Goal: Information Seeking & Learning: Find specific fact

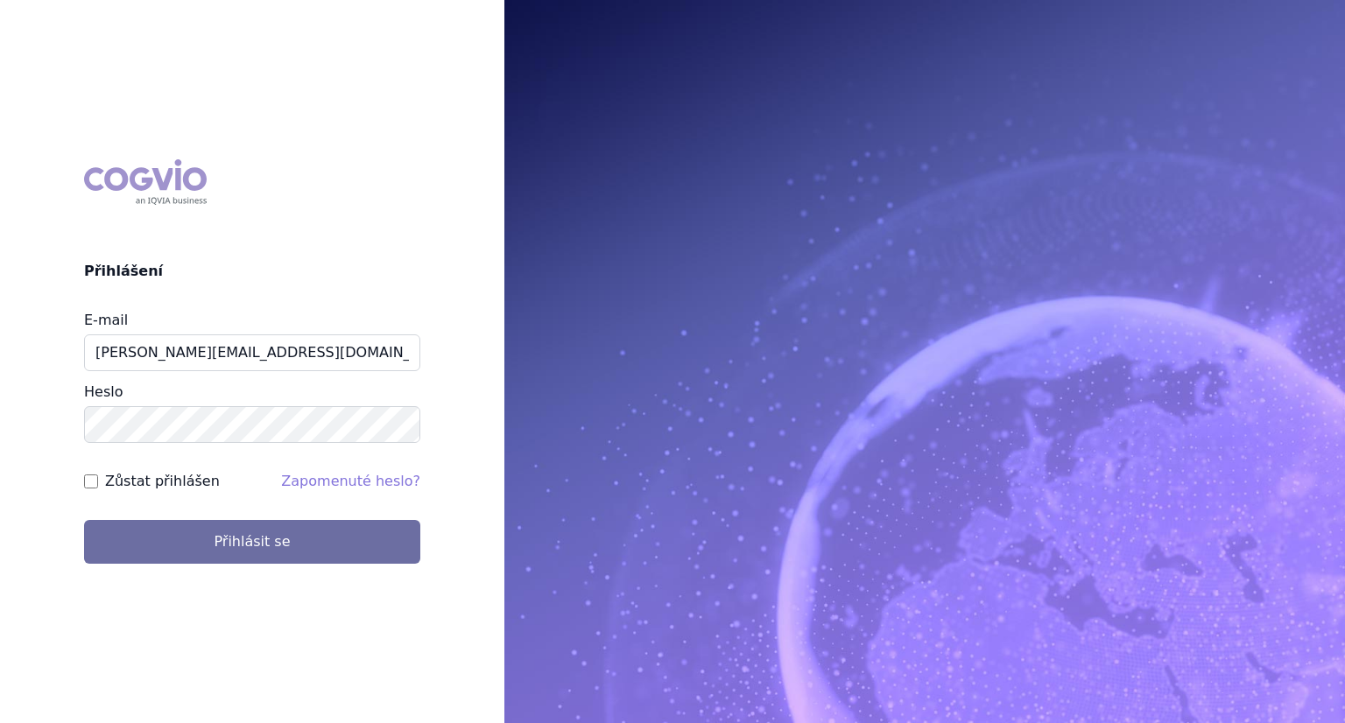
click at [84, 520] on button "Přihlásit se" at bounding box center [252, 542] width 336 height 44
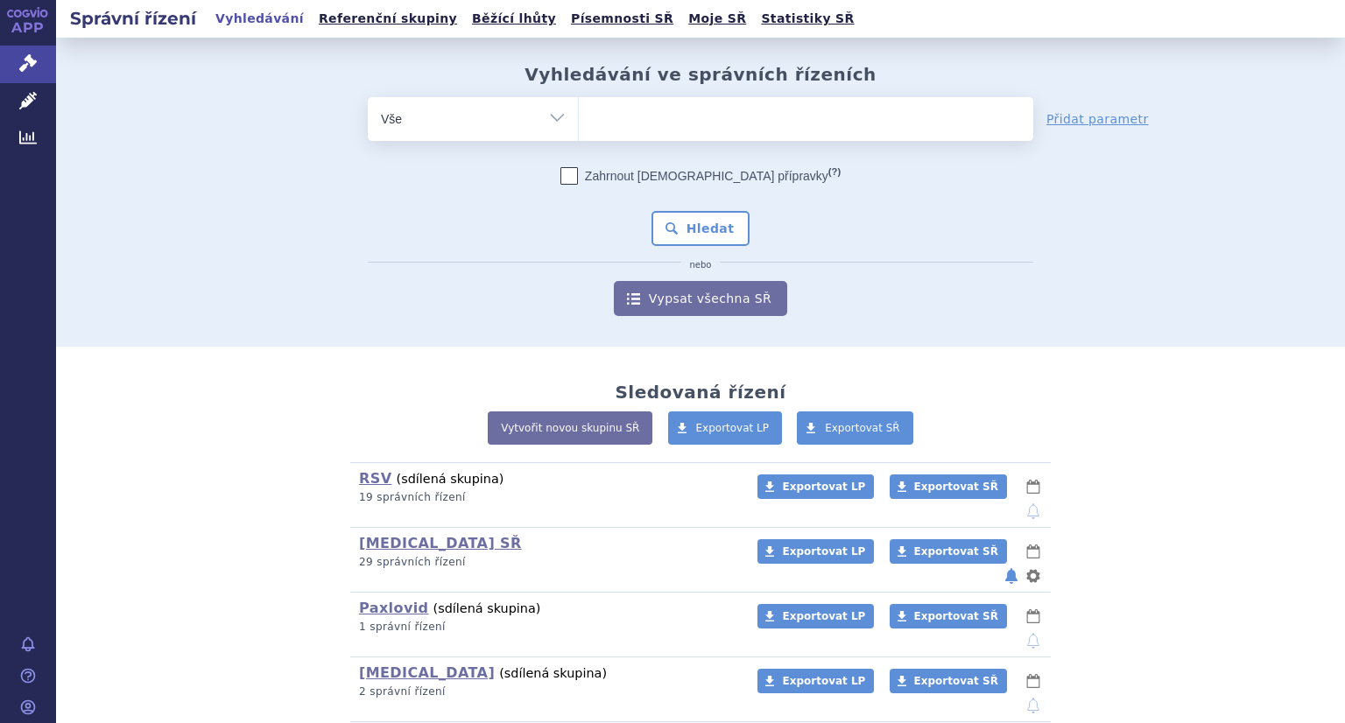
click at [447, 133] on select "Vše Spisová značka Typ SŘ Přípravek/SUKL kód Účastník/Držitel" at bounding box center [473, 116] width 210 height 39
select select "filter-product"
click at [368, 97] on select "Vše Spisová značka Typ SŘ Přípravek/SUKL kód Účastník/Držitel" at bounding box center [473, 116] width 210 height 39
click at [30, 107] on icon at bounding box center [28, 101] width 18 height 18
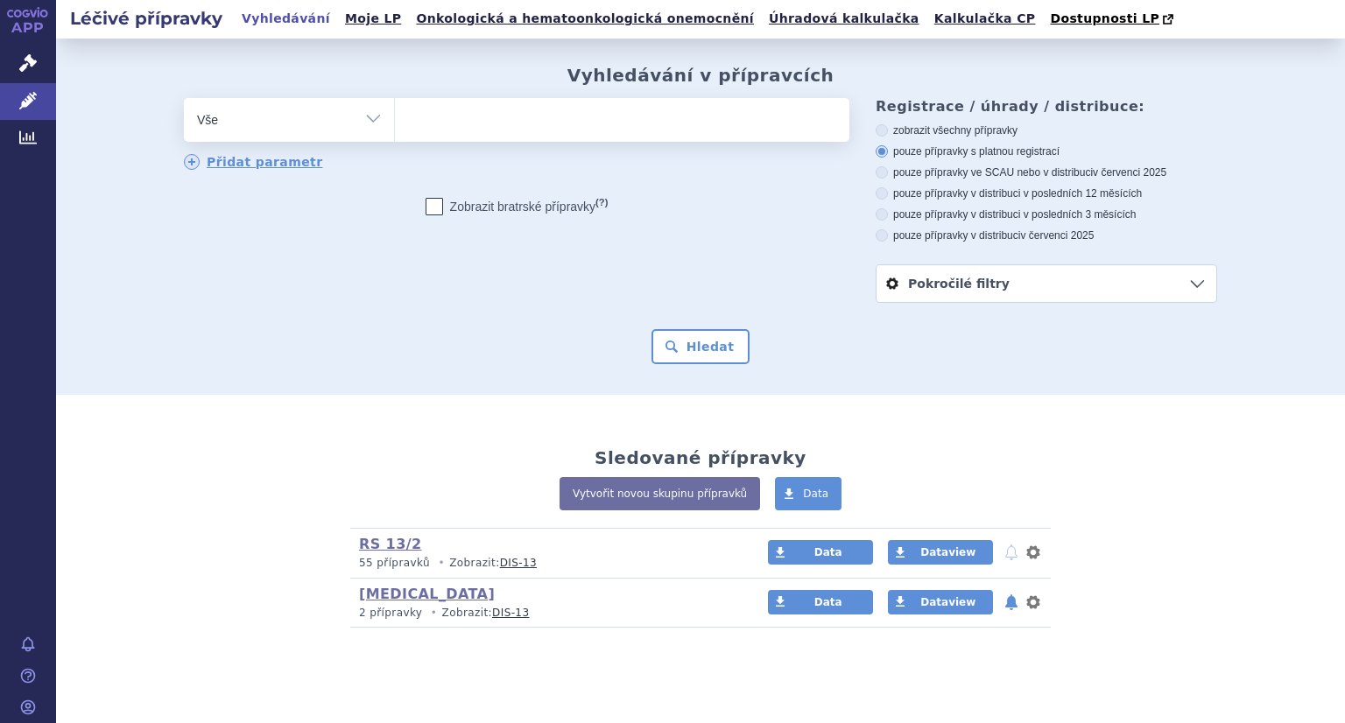
click at [291, 120] on select "Vše Přípravek/SUKL kód MAH VPOIS ATC/Aktivní látka Léková forma Síla" at bounding box center [289, 117] width 210 height 39
click at [447, 127] on ul at bounding box center [622, 116] width 454 height 37
click at [395, 127] on select at bounding box center [394, 119] width 1 height 44
type input "p"
type input "pr"
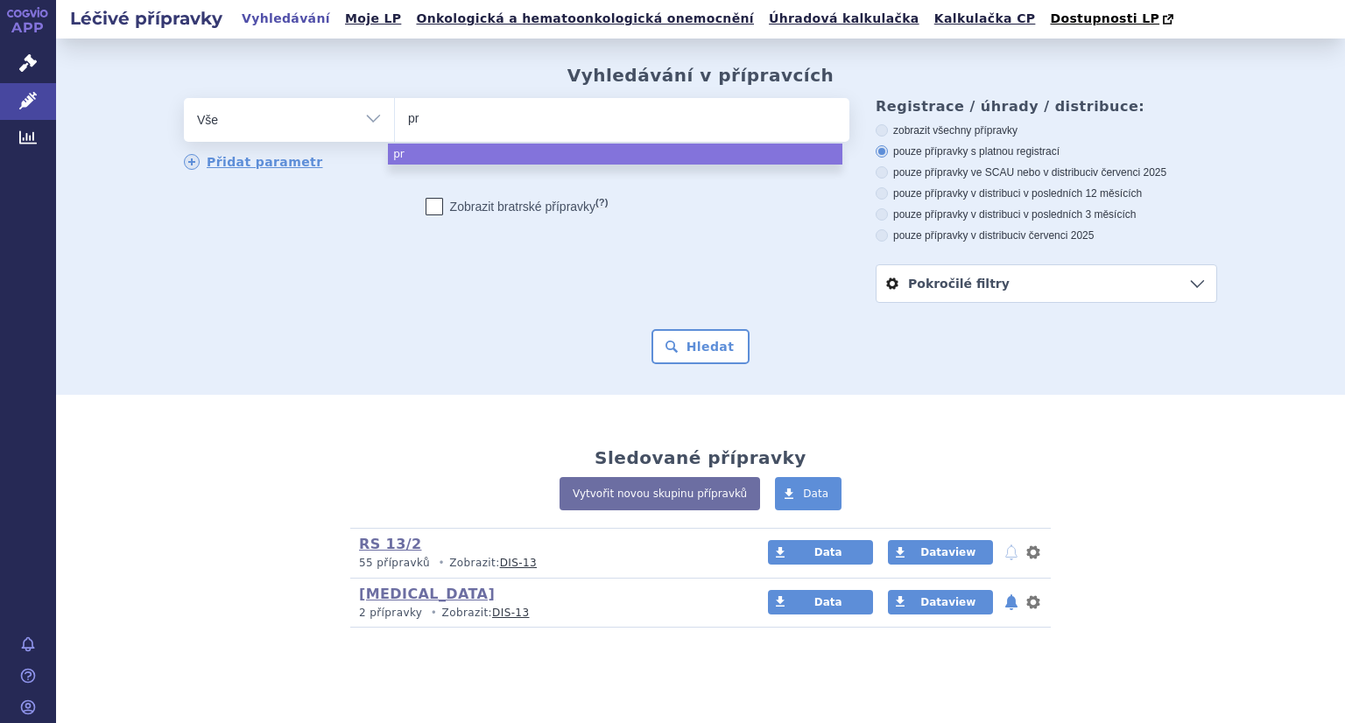
type input "pri"
type input "prio"
type input "priori"
type input "[MEDICAL_DATA]"
select select "[MEDICAL_DATA]"
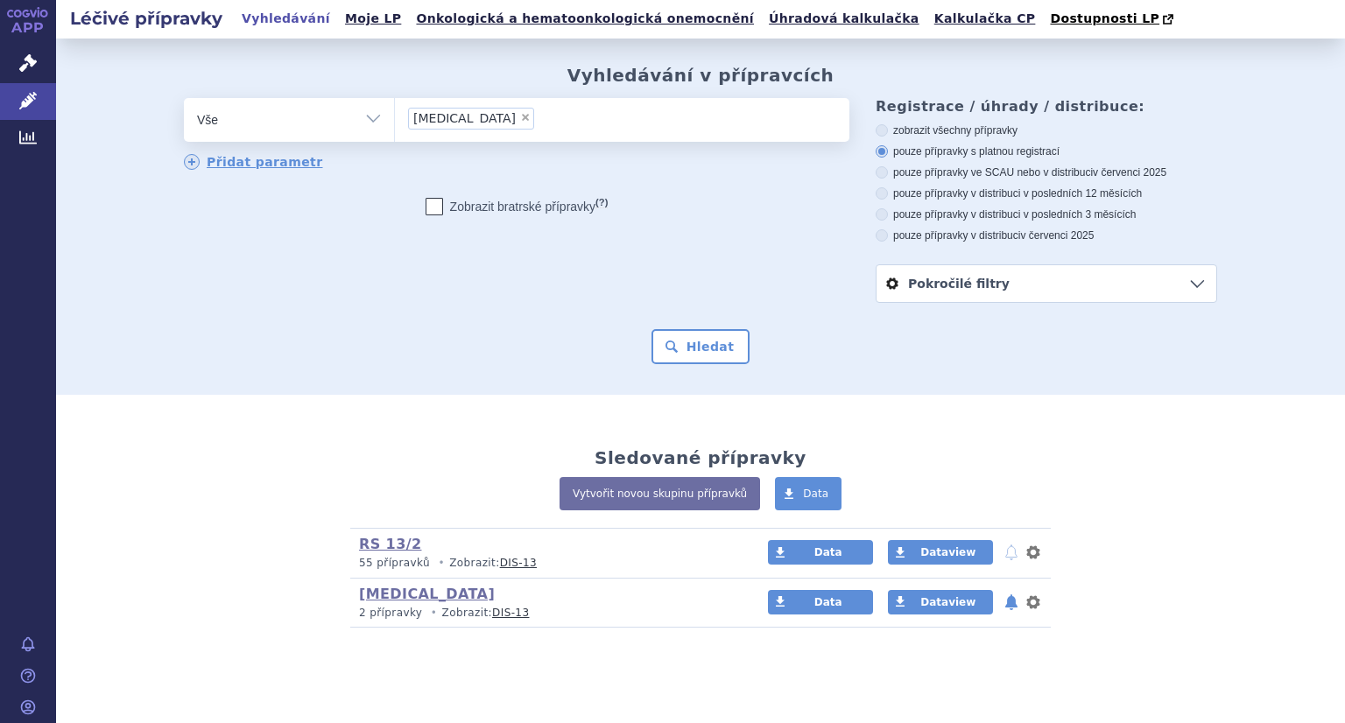
click at [701, 370] on div "Vyhledávání v přípravcích odstranit Vše Přípravek/SUKL kód MAH VPOIS ×" at bounding box center [700, 217] width 1289 height 356
click at [710, 353] on button "Hledat" at bounding box center [700, 346] width 99 height 35
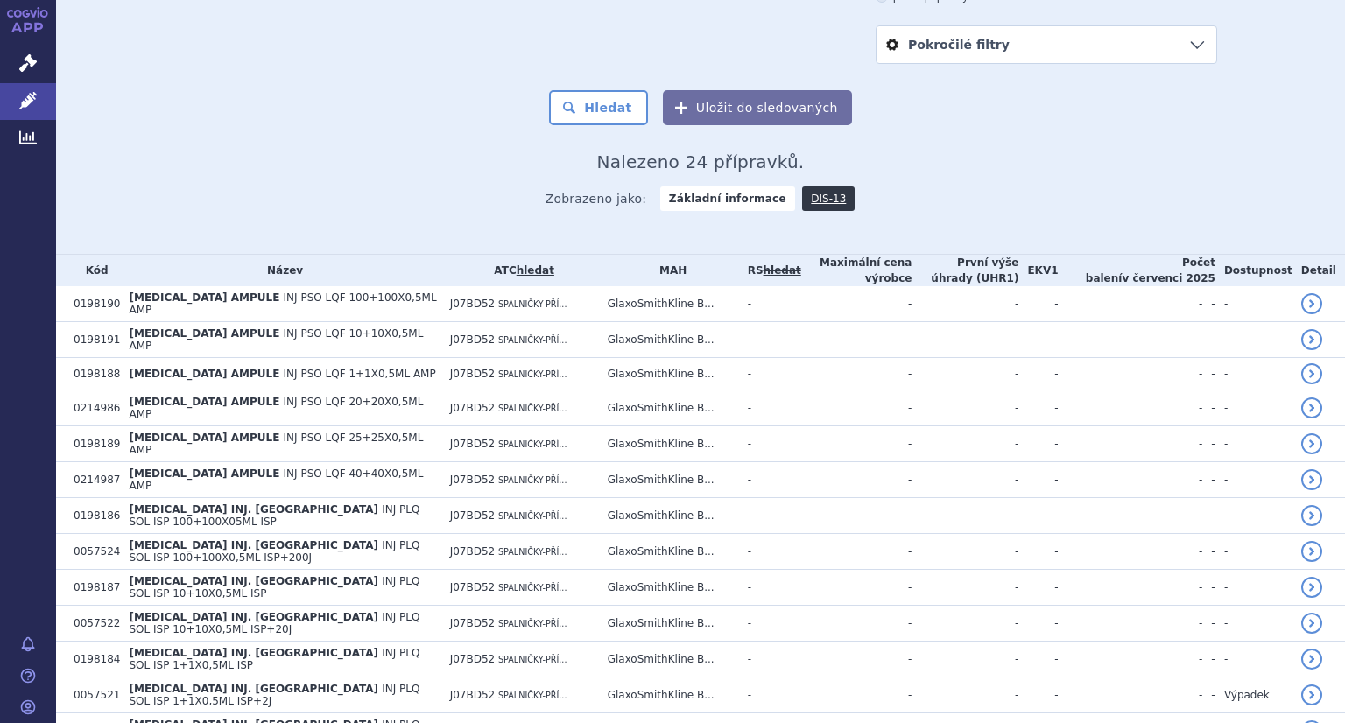
scroll to position [263, 0]
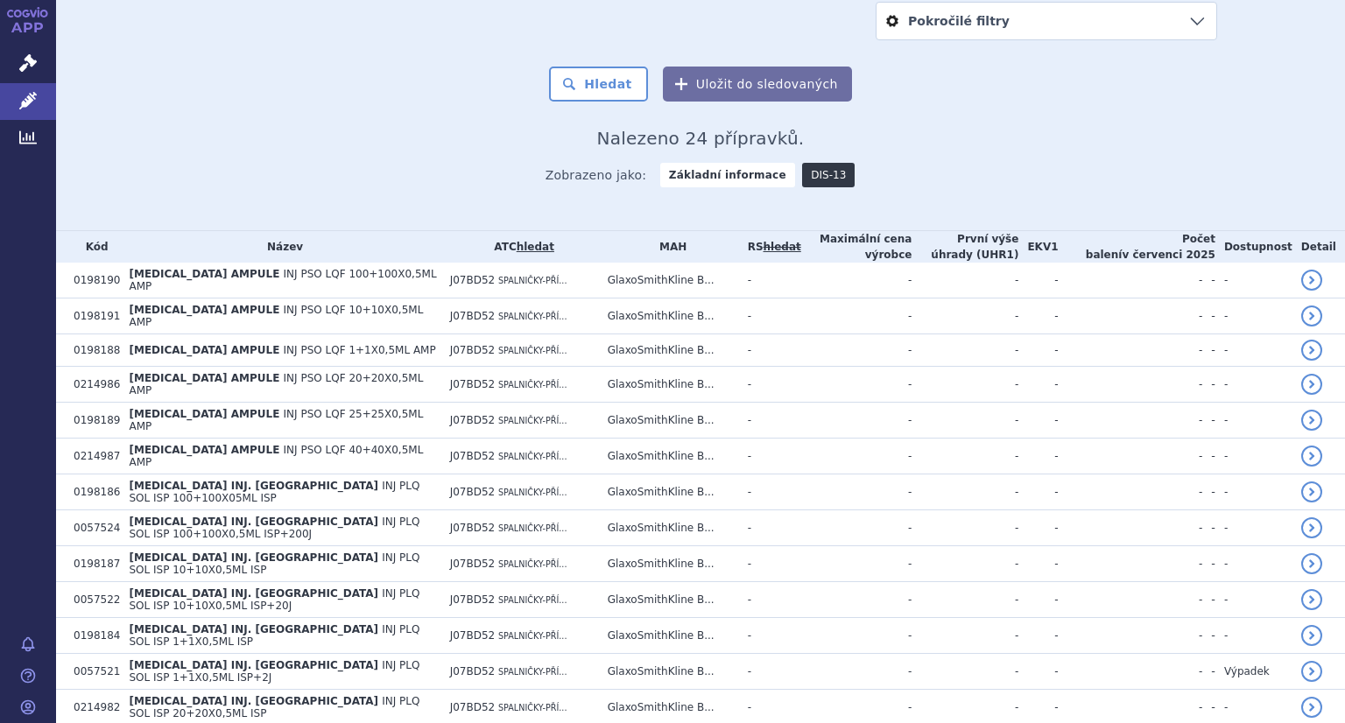
click at [812, 179] on link "DIS-13" at bounding box center [828, 175] width 53 height 25
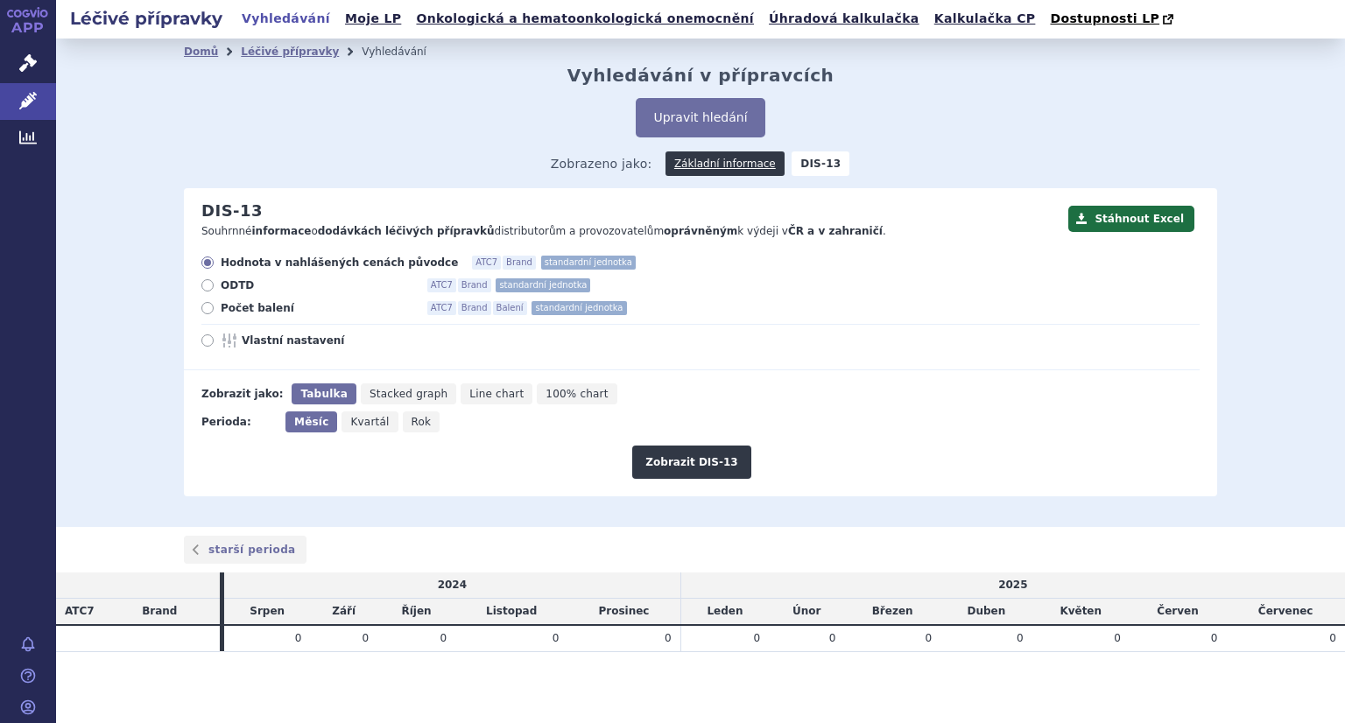
click at [211, 310] on icon at bounding box center [207, 308] width 12 height 12
click at [211, 310] on input "Počet balení ATC7 Brand Balení standardní jednotka" at bounding box center [208, 310] width 11 height 11
radio input "true"
click at [410, 430] on icon "Rok" at bounding box center [422, 422] width 38 height 21
click at [410, 423] on input "Rok" at bounding box center [408, 417] width 11 height 11
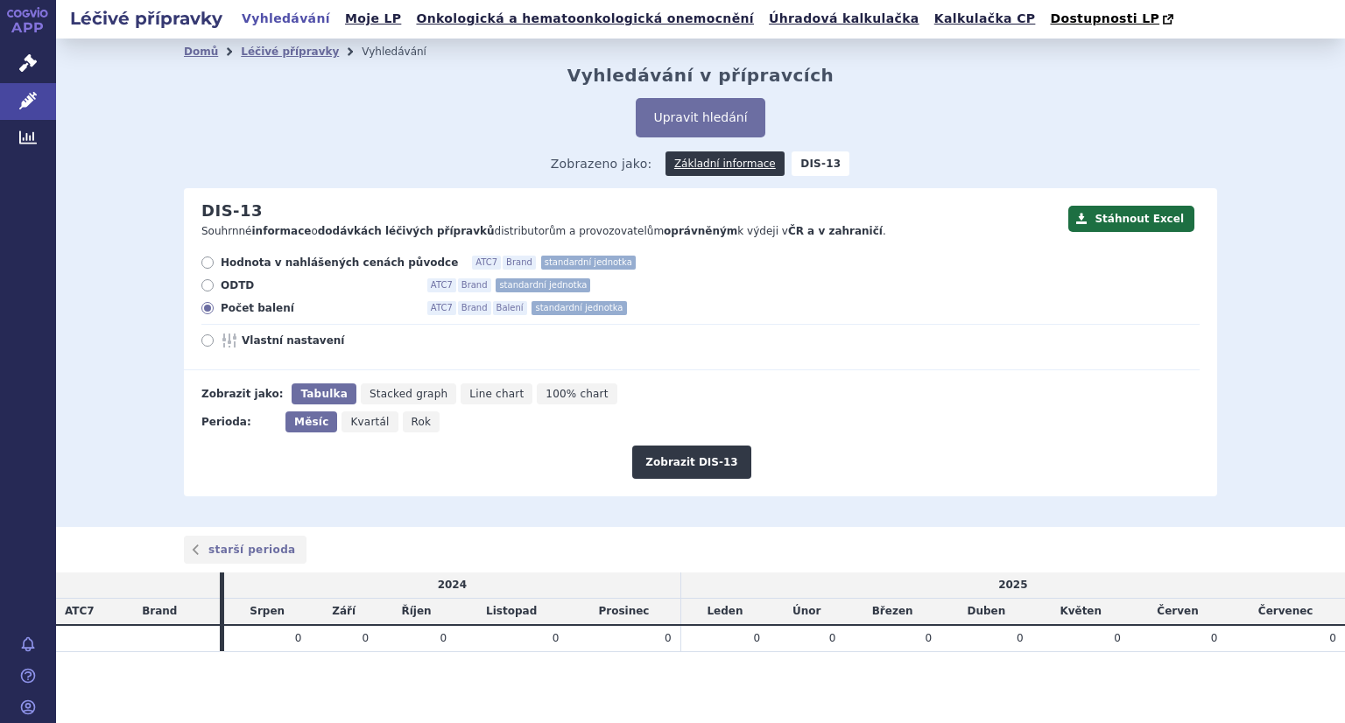
radio input "true"
click at [701, 451] on button "Zobrazit DIS-13" at bounding box center [691, 462] width 118 height 33
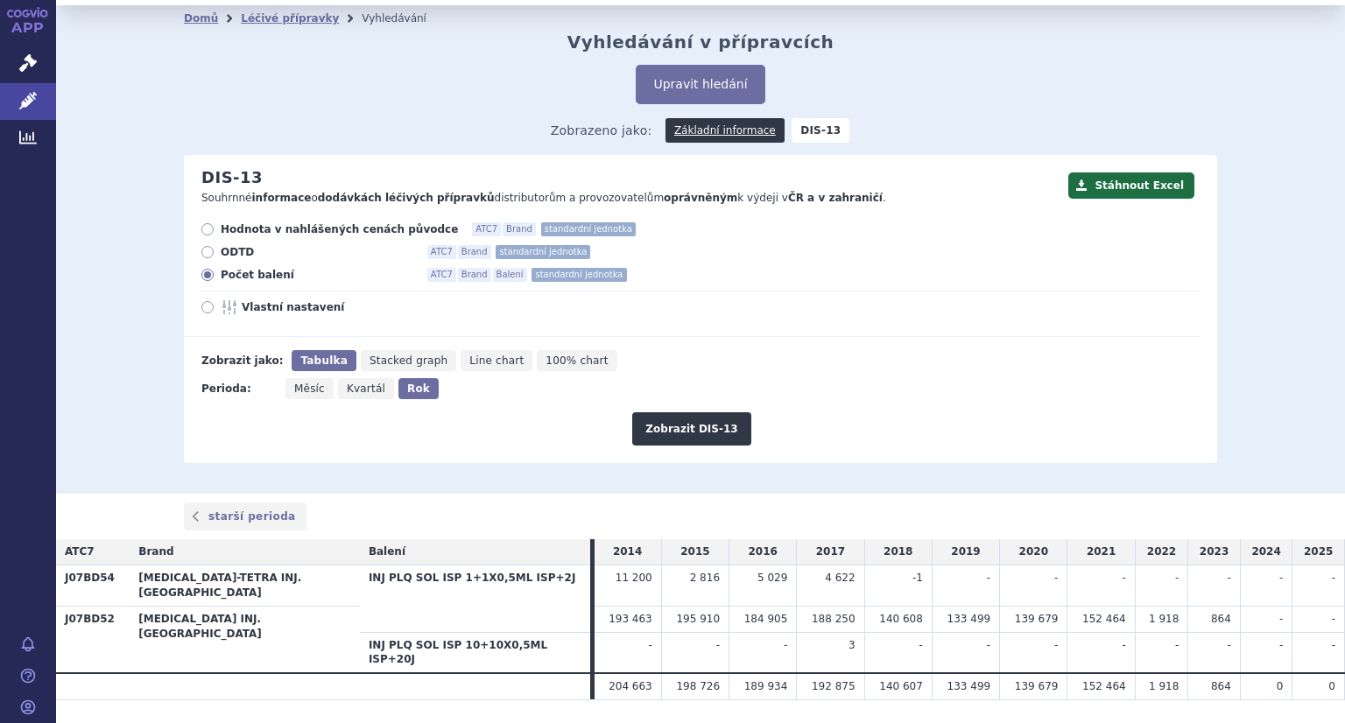
scroll to position [52, 0]
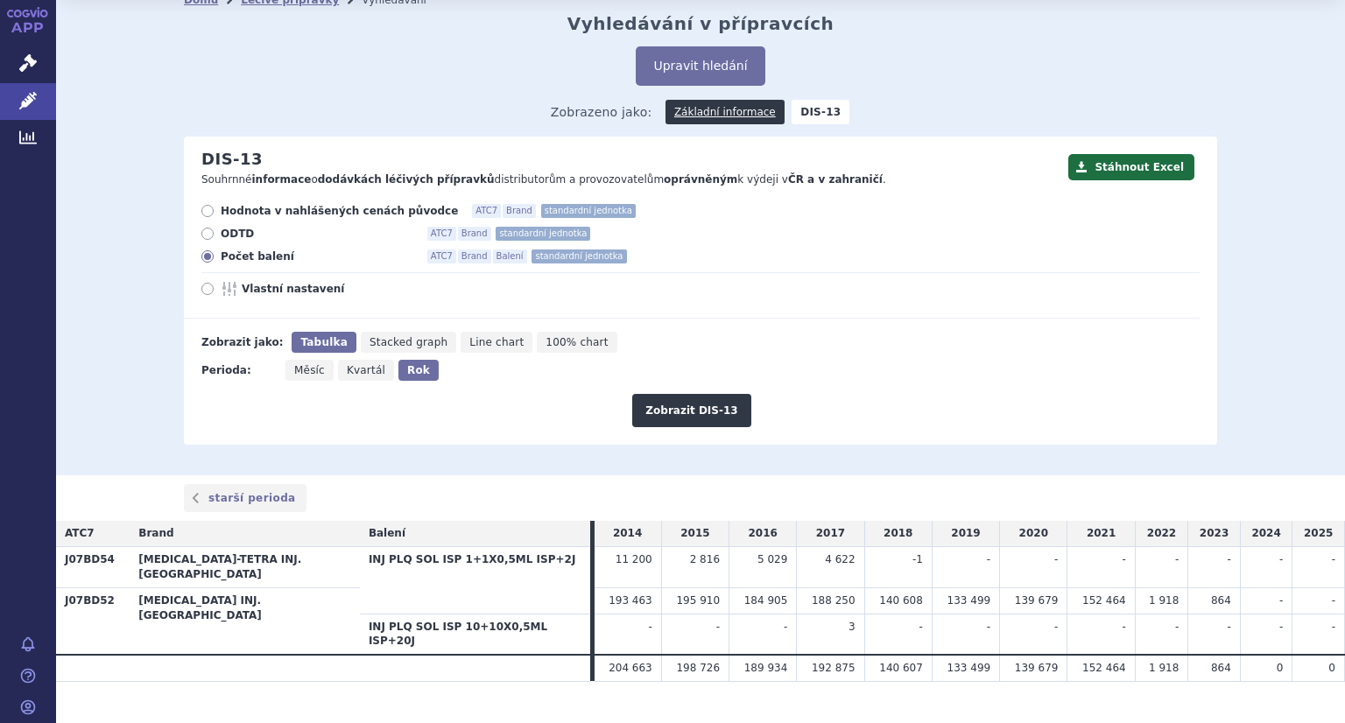
drag, startPoint x: 1135, startPoint y: 588, endPoint x: 1198, endPoint y: 588, distance: 63.1
click at [1198, 588] on tr "J07BD52 [MEDICAL_DATA] INJ. [GEOGRAPHIC_DATA] 193 463 195 910 184 905 188 250 1…" at bounding box center [700, 601] width 1289 height 26
drag, startPoint x: 1081, startPoint y: 589, endPoint x: 1072, endPoint y: 671, distance: 81.9
click at [1152, 590] on tr "J07BD52 [MEDICAL_DATA] INJ. [GEOGRAPHIC_DATA] 193 463 195 910 184 905 188 250 1…" at bounding box center [700, 601] width 1289 height 26
click at [1062, 663] on section "Domů Léčivé přípravky Vyhledávání Vyhledávání v přípravcích Upravit hledání ods…" at bounding box center [700, 369] width 1289 height 765
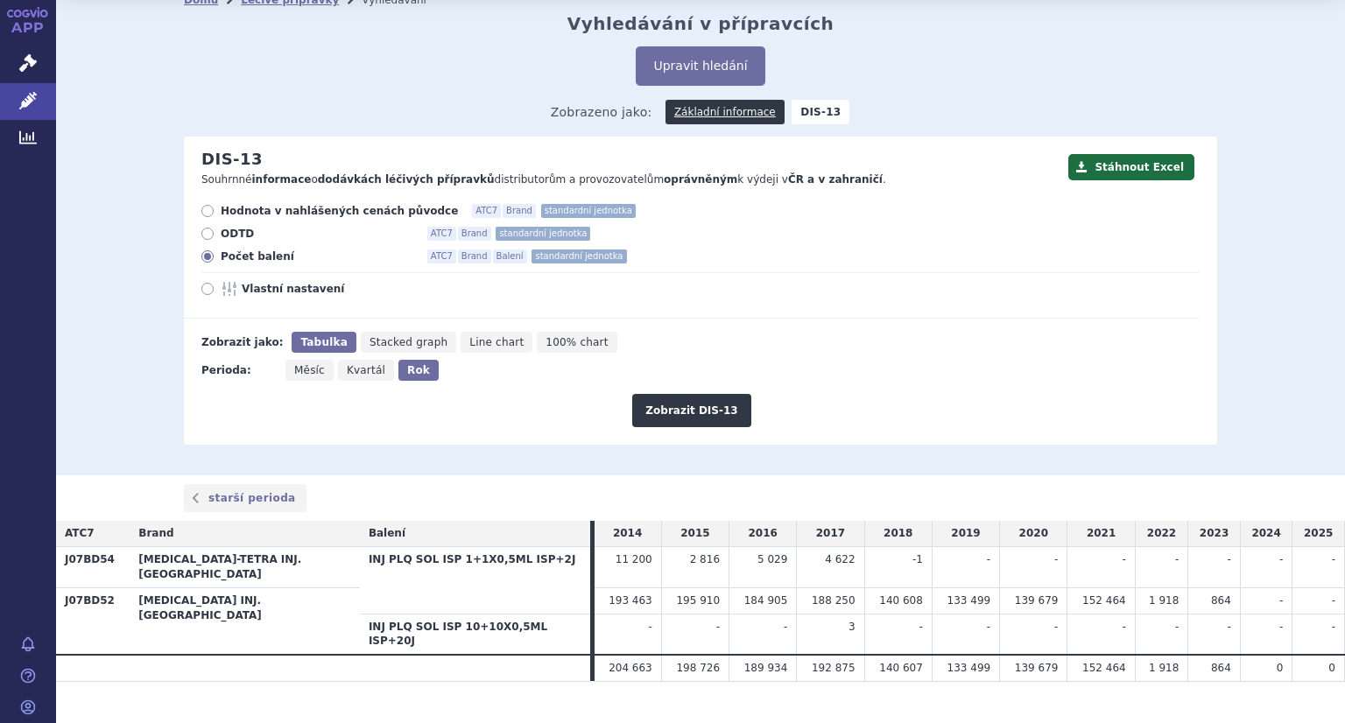
click at [1101, 662] on span "152 464" at bounding box center [1104, 668] width 44 height 12
